Goal: Information Seeking & Learning: Learn about a topic

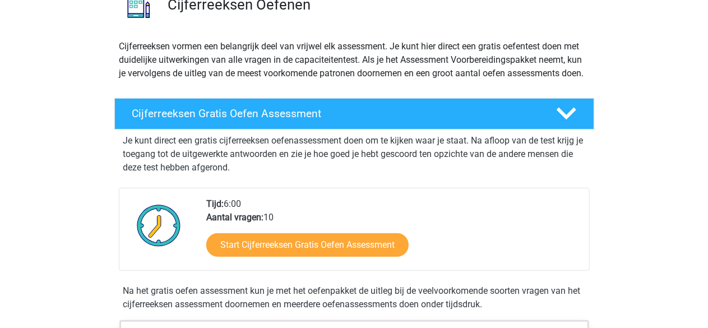
scroll to position [101, 0]
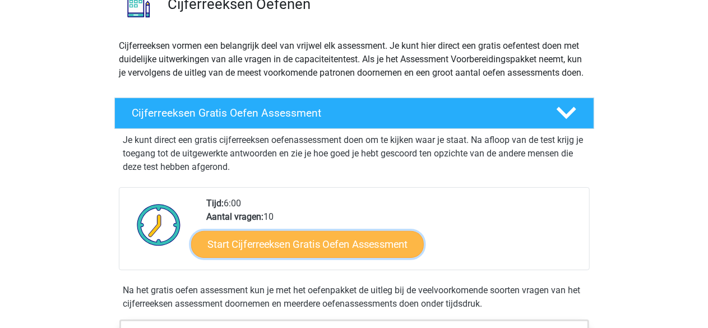
click at [331, 257] on link "Start Cijferreeksen Gratis Oefen Assessment" at bounding box center [307, 244] width 233 height 27
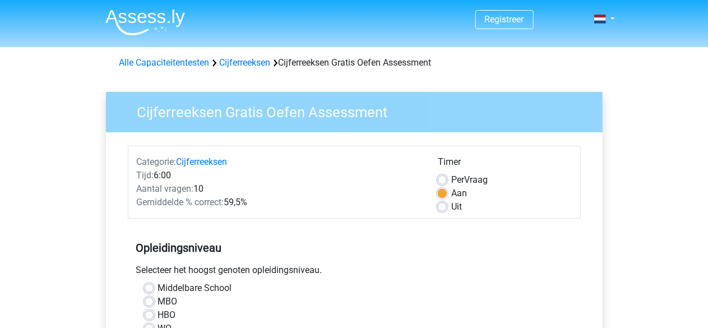
scroll to position [77, 0]
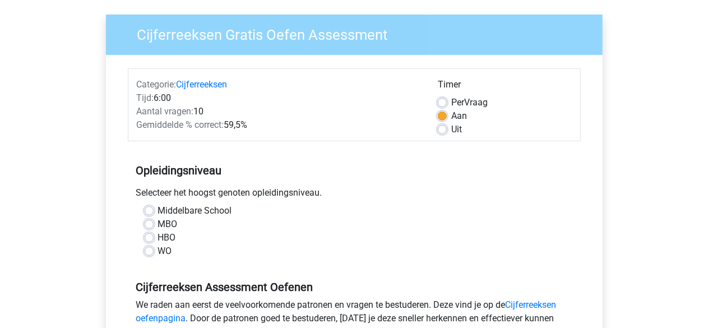
click at [158, 252] on label "WO" at bounding box center [165, 251] width 14 height 13
click at [153, 252] on input "WO" at bounding box center [149, 250] width 9 height 11
radio input "true"
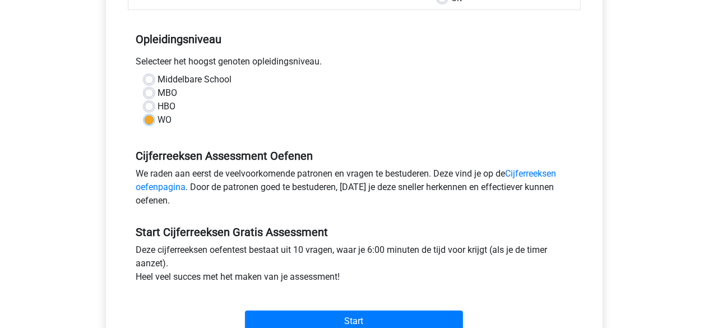
scroll to position [217, 0]
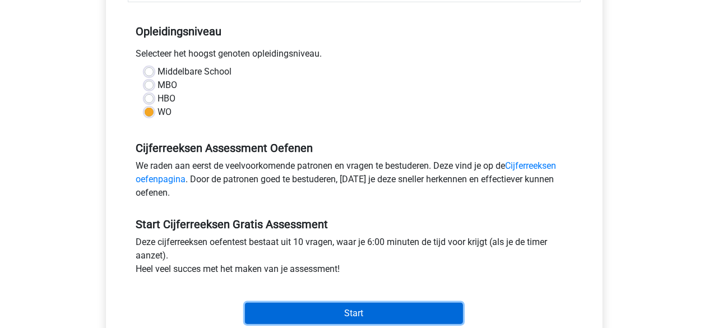
click at [329, 314] on input "Start" at bounding box center [354, 313] width 218 height 21
click at [308, 303] on input "Start" at bounding box center [354, 313] width 218 height 21
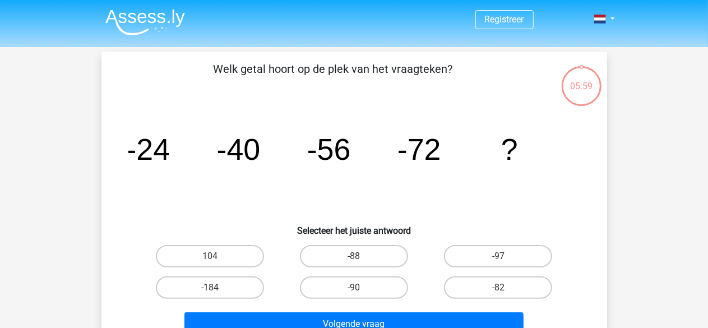
scroll to position [6, 0]
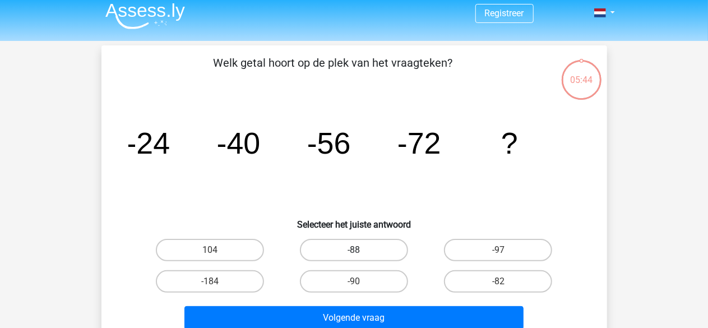
click at [383, 247] on label "-88" at bounding box center [354, 250] width 108 height 22
click at [361, 250] on input "-88" at bounding box center [357, 253] width 7 height 7
radio input "true"
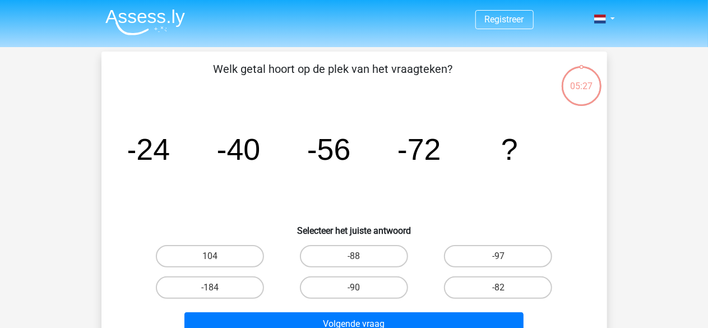
scroll to position [20, 0]
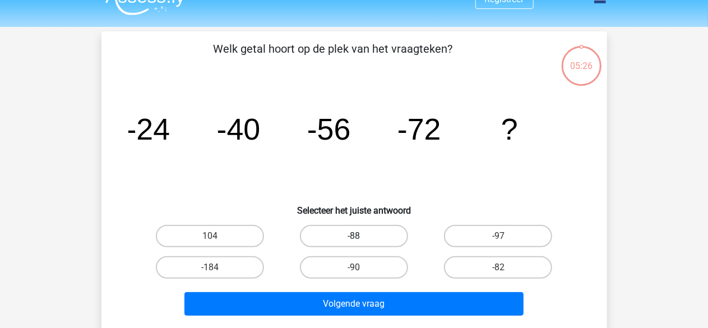
click at [368, 235] on label "-88" at bounding box center [354, 236] width 108 height 22
click at [361, 236] on input "-88" at bounding box center [357, 239] width 7 height 7
radio input "true"
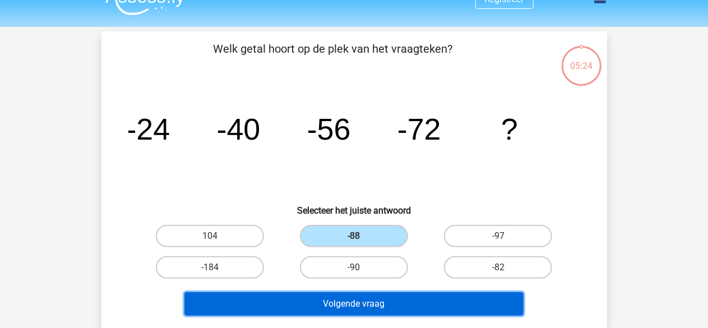
click at [363, 300] on button "Volgende vraag" at bounding box center [354, 304] width 339 height 24
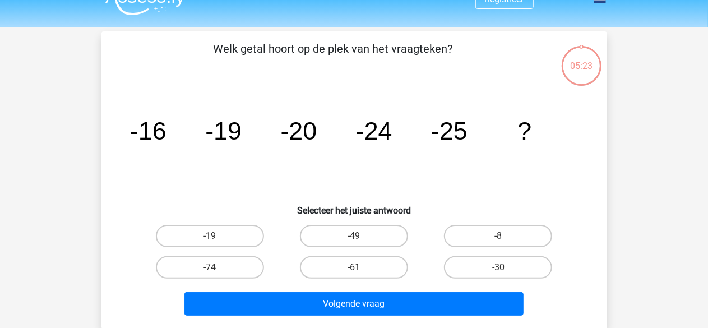
scroll to position [52, 0]
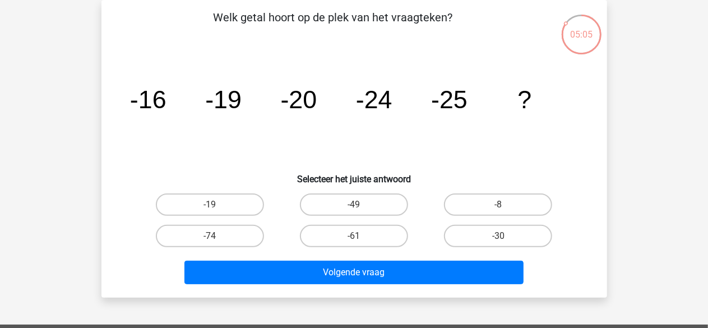
click at [503, 241] on input "-30" at bounding box center [502, 239] width 7 height 7
radio input "true"
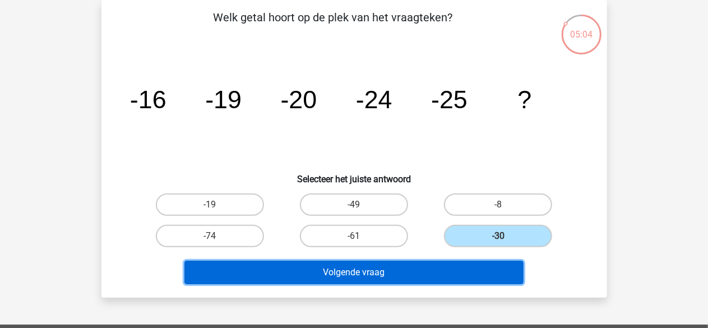
click at [495, 261] on button "Volgende vraag" at bounding box center [354, 273] width 339 height 24
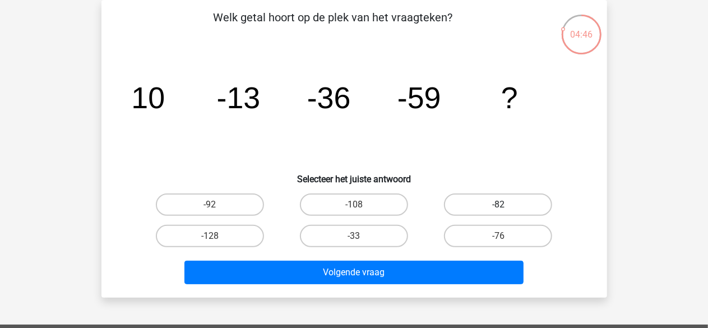
click at [487, 206] on label "-82" at bounding box center [498, 205] width 108 height 22
click at [499, 206] on input "-82" at bounding box center [502, 208] width 7 height 7
radio input "true"
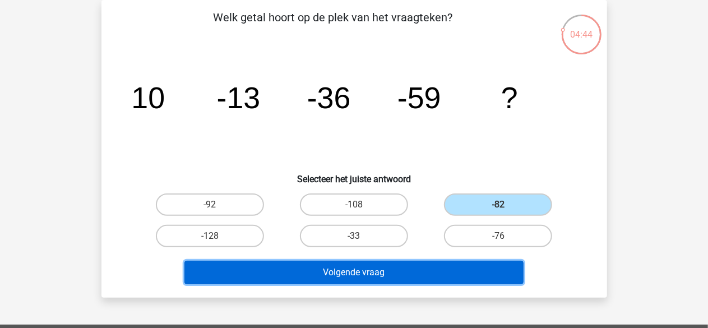
click at [453, 261] on button "Volgende vraag" at bounding box center [354, 273] width 339 height 24
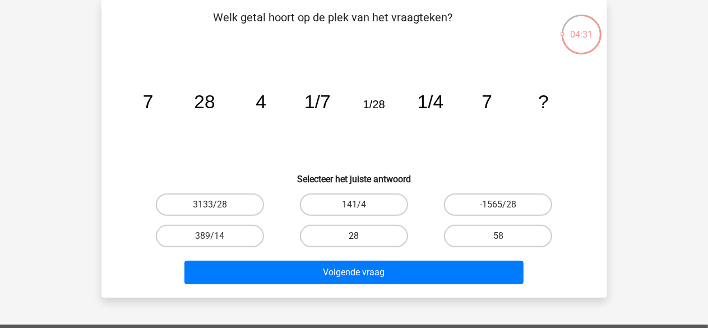
click at [334, 233] on label "28" at bounding box center [354, 236] width 108 height 22
click at [354, 236] on input "28" at bounding box center [357, 239] width 7 height 7
radio input "true"
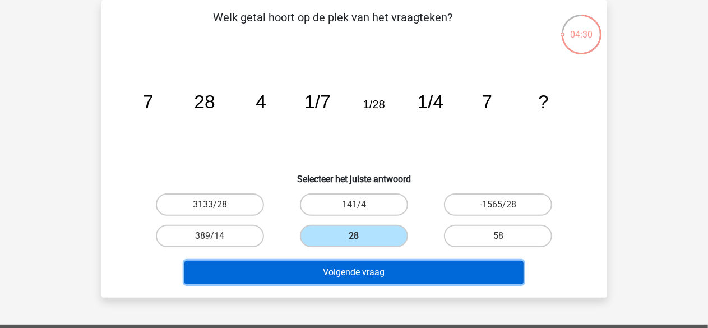
click at [331, 266] on button "Volgende vraag" at bounding box center [354, 273] width 339 height 24
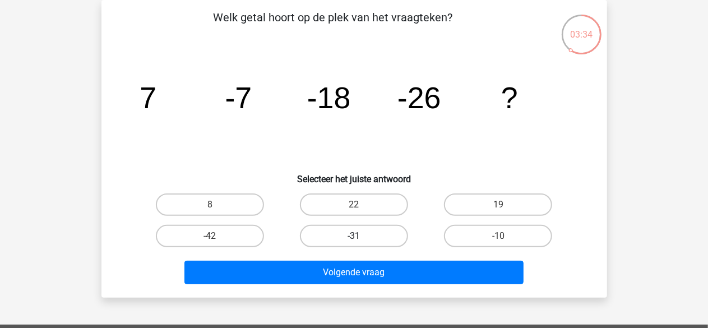
click at [342, 243] on label "-31" at bounding box center [354, 236] width 108 height 22
click at [354, 243] on input "-31" at bounding box center [357, 239] width 7 height 7
radio input "true"
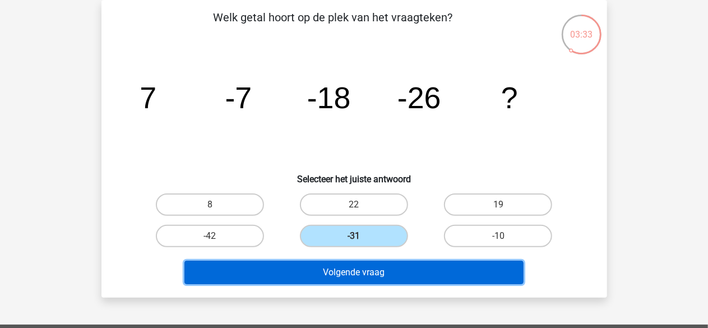
click at [350, 275] on button "Volgende vraag" at bounding box center [354, 273] width 339 height 24
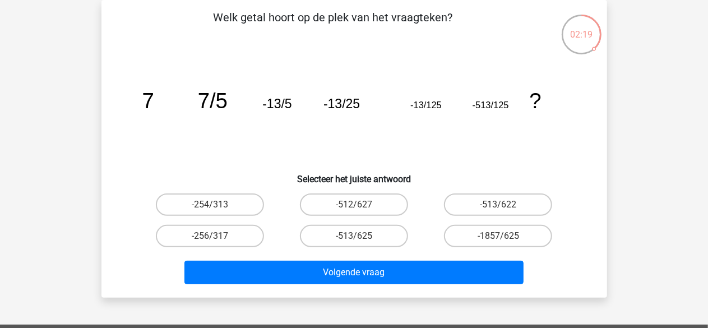
click at [356, 236] on input "-513/625" at bounding box center [357, 239] width 7 height 7
radio input "true"
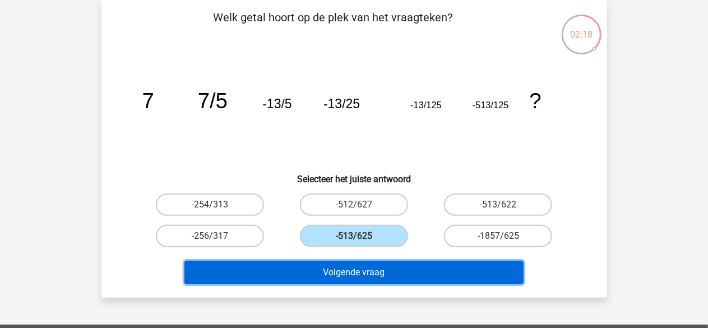
click at [354, 271] on button "Volgende vraag" at bounding box center [354, 273] width 339 height 24
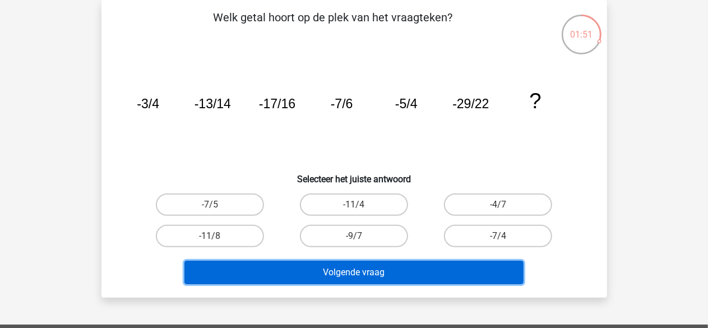
click at [397, 279] on button "Volgende vraag" at bounding box center [354, 273] width 339 height 24
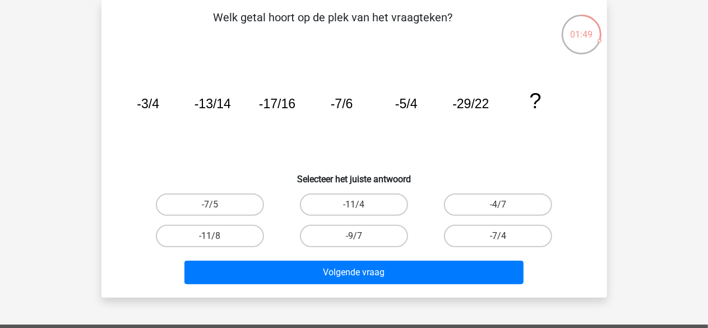
click at [518, 156] on icon "image/svg+xml -3/4 -13/14 -17/16 -7/6 -5/4 -29/22 ?" at bounding box center [354, 108] width 452 height 113
click at [223, 228] on label "-11/8" at bounding box center [210, 236] width 108 height 22
click at [217, 236] on input "-11/8" at bounding box center [213, 239] width 7 height 7
radio input "true"
click at [390, 201] on label "-11/4" at bounding box center [354, 205] width 108 height 22
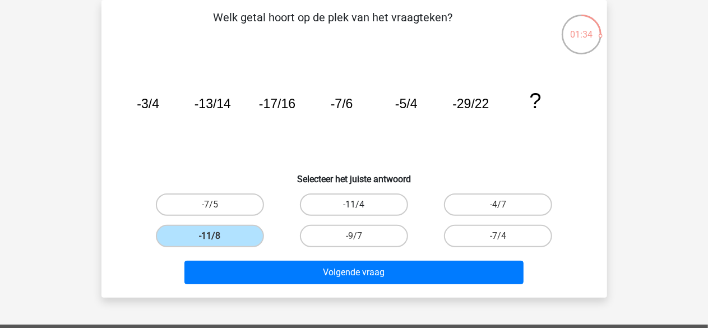
click at [361, 205] on input "-11/4" at bounding box center [357, 208] width 7 height 7
radio input "true"
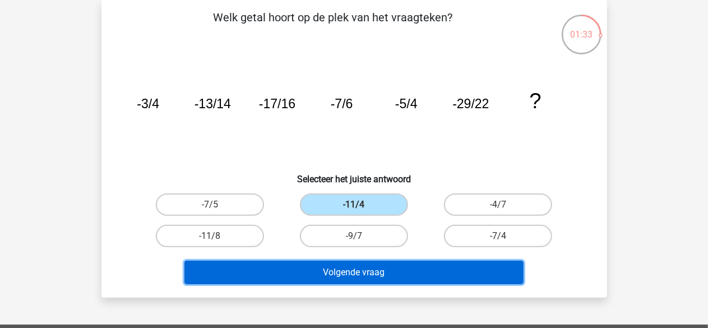
click at [397, 263] on button "Volgende vraag" at bounding box center [354, 273] width 339 height 24
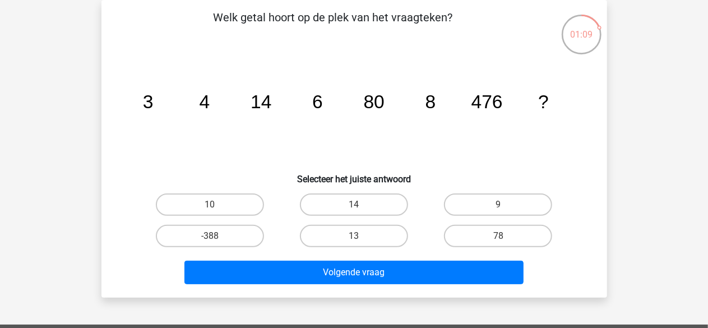
click at [360, 236] on input "13" at bounding box center [357, 239] width 7 height 7
radio input "true"
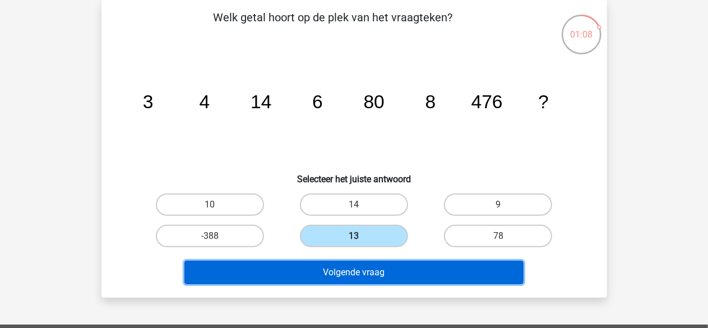
click at [371, 275] on button "Volgende vraag" at bounding box center [354, 273] width 339 height 24
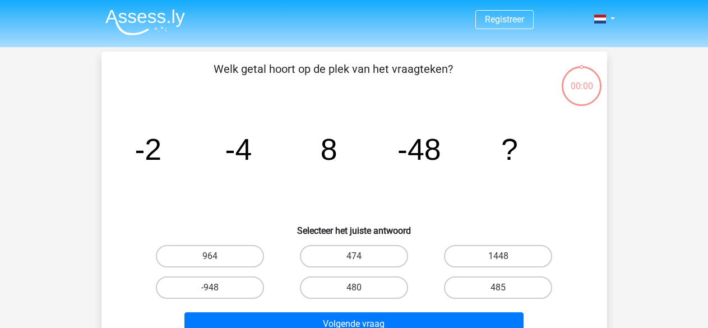
scroll to position [52, 0]
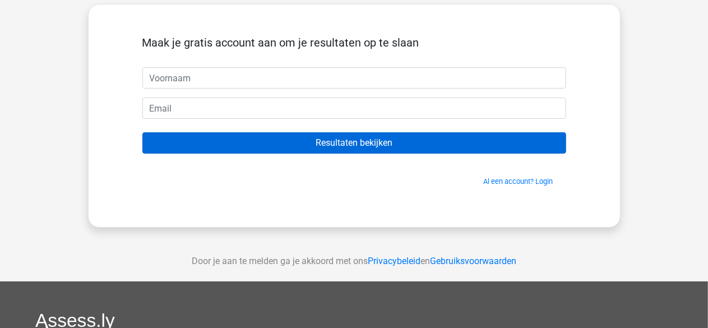
scroll to position [57, 0]
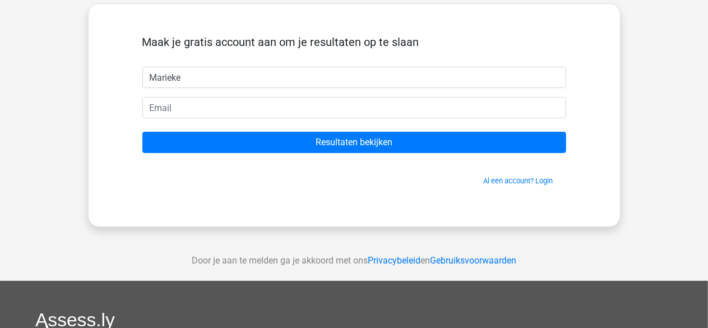
type input "Marieke"
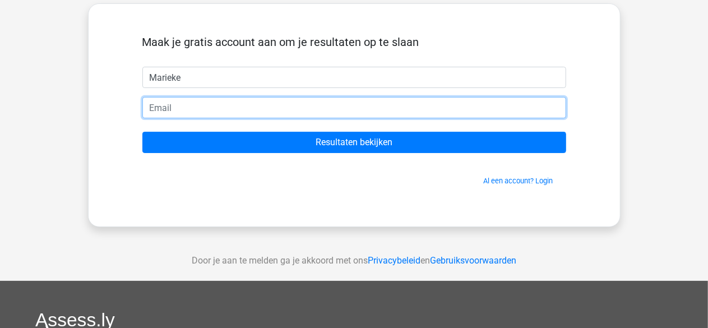
click at [417, 103] on input "email" at bounding box center [354, 107] width 424 height 21
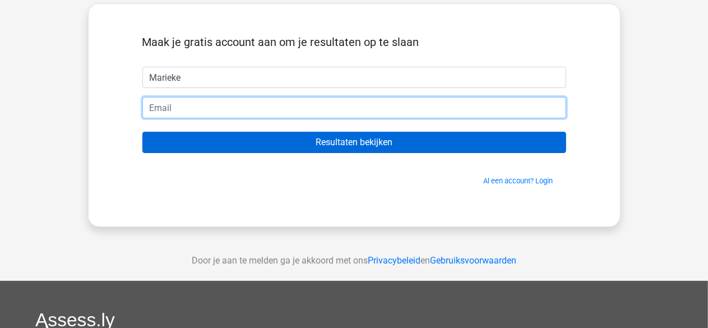
type input "[EMAIL_ADDRESS][DOMAIN_NAME]"
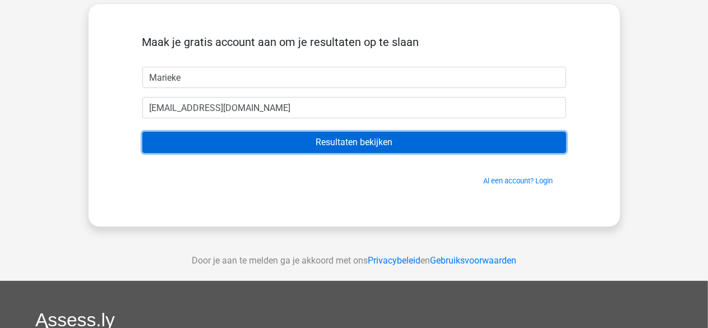
click at [330, 144] on input "Resultaten bekijken" at bounding box center [354, 142] width 424 height 21
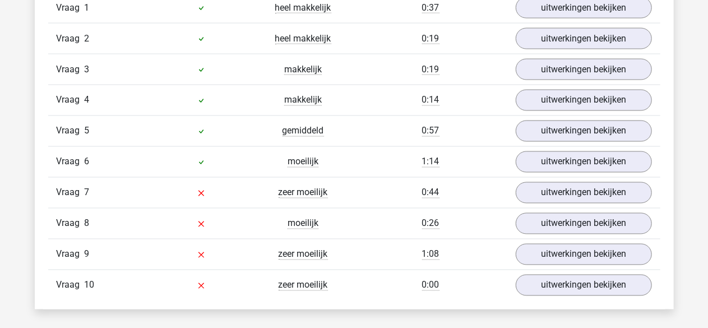
scroll to position [975, 0]
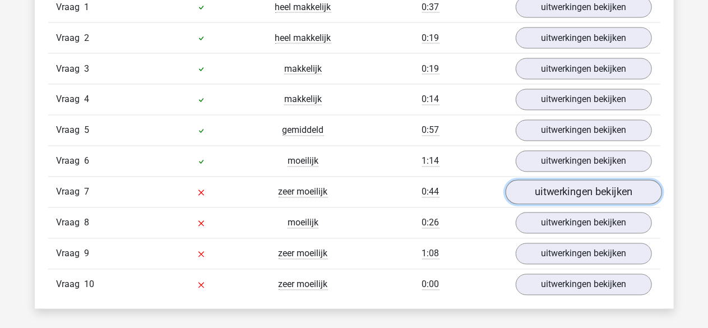
click at [571, 191] on link "uitwerkingen bekijken" at bounding box center [583, 193] width 156 height 25
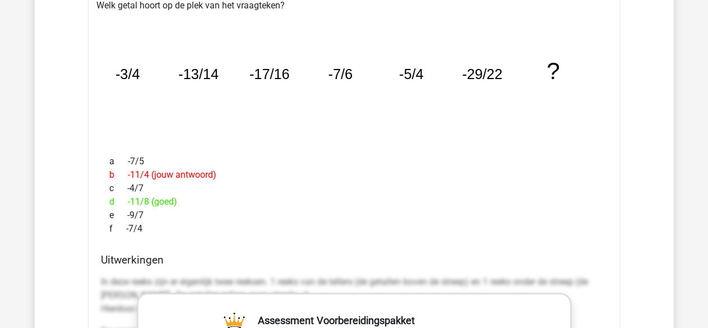
scroll to position [1199, 0]
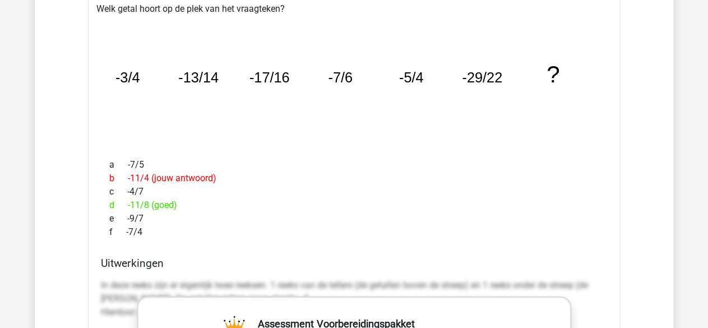
drag, startPoint x: 147, startPoint y: 226, endPoint x: 105, endPoint y: 53, distance: 177.7
click at [105, 53] on div "Welk getal hoort op de plek van het vraagteken? image/svg+xml -3/4 -13/14 -17/1…" at bounding box center [354, 329] width 533 height 665
copy div "-3/4 -13/14 -17/16 -7/6 -5/4 -29/22 ? a -7/5 b -11/4 (jouw antwoord) c -4/7 d -…"
click at [210, 166] on div "a -7/5" at bounding box center [355, 164] width 506 height 13
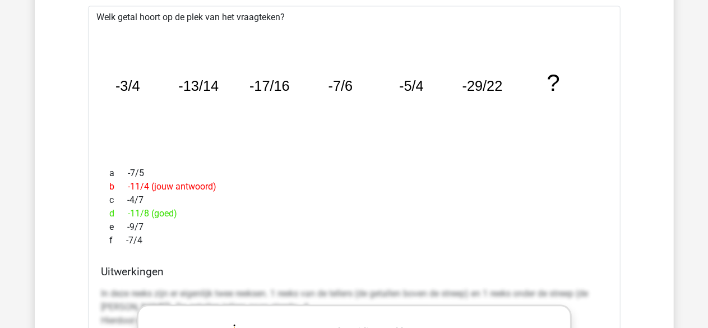
scroll to position [1185, 0]
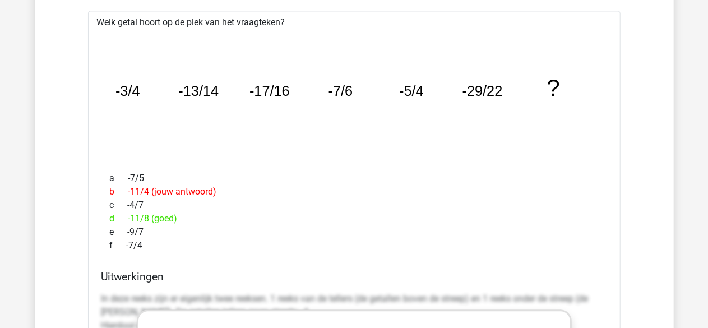
click at [111, 167] on div "a -7/5 b -11/4 (jouw antwoord) c -4/7 d -11/8 (goed) e -9/7 f -7/4" at bounding box center [355, 212] width 506 height 90
